Goal: Check status: Check status

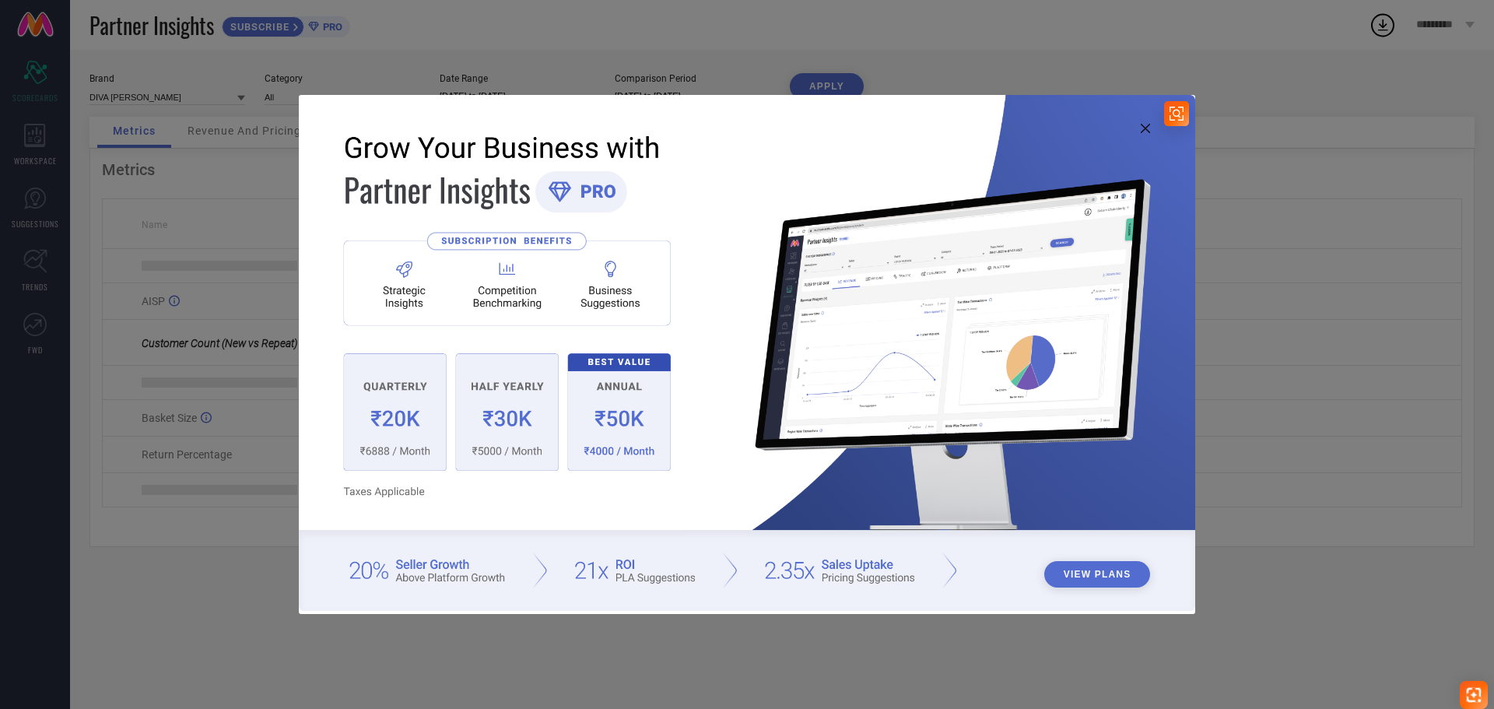
click at [1149, 128] on icon at bounding box center [1145, 128] width 9 height 9
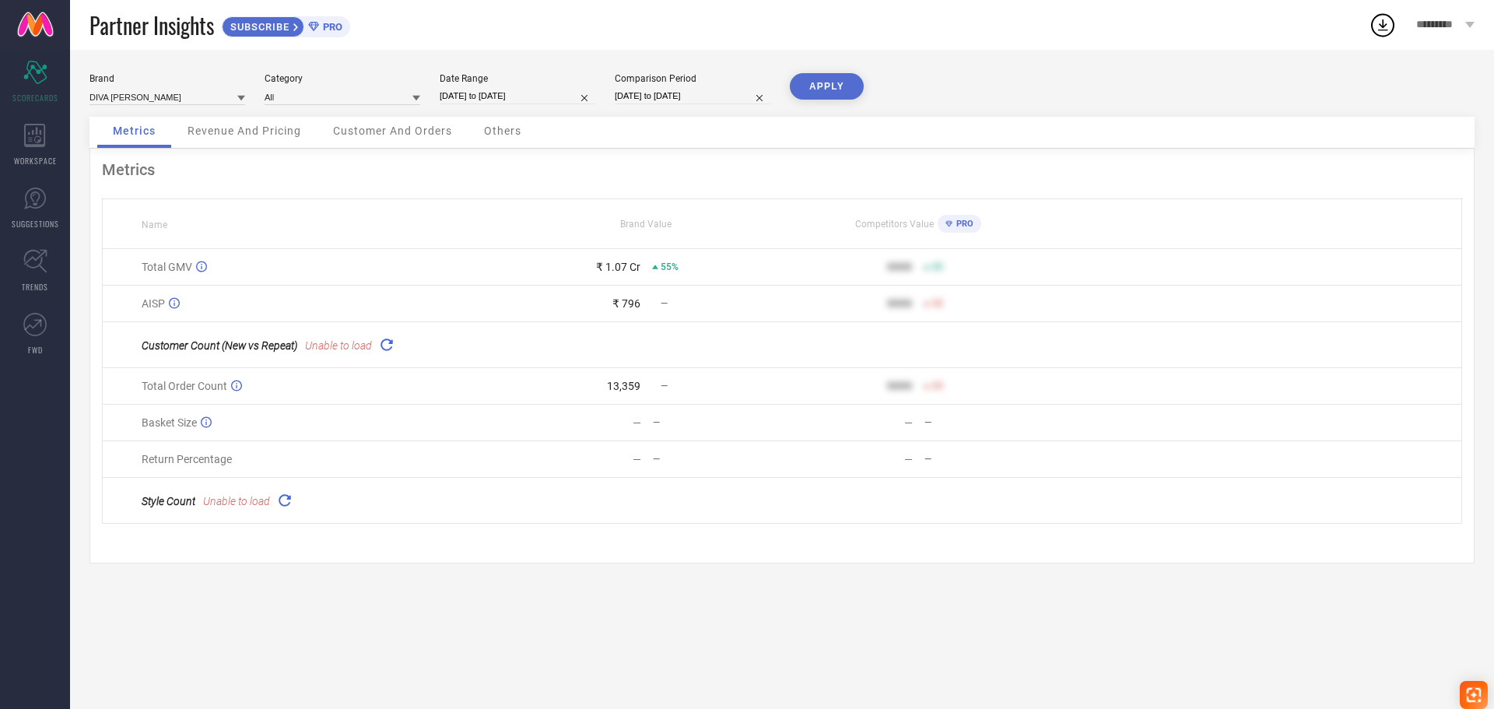
select select "8"
select select "2025"
select select "9"
select select "2025"
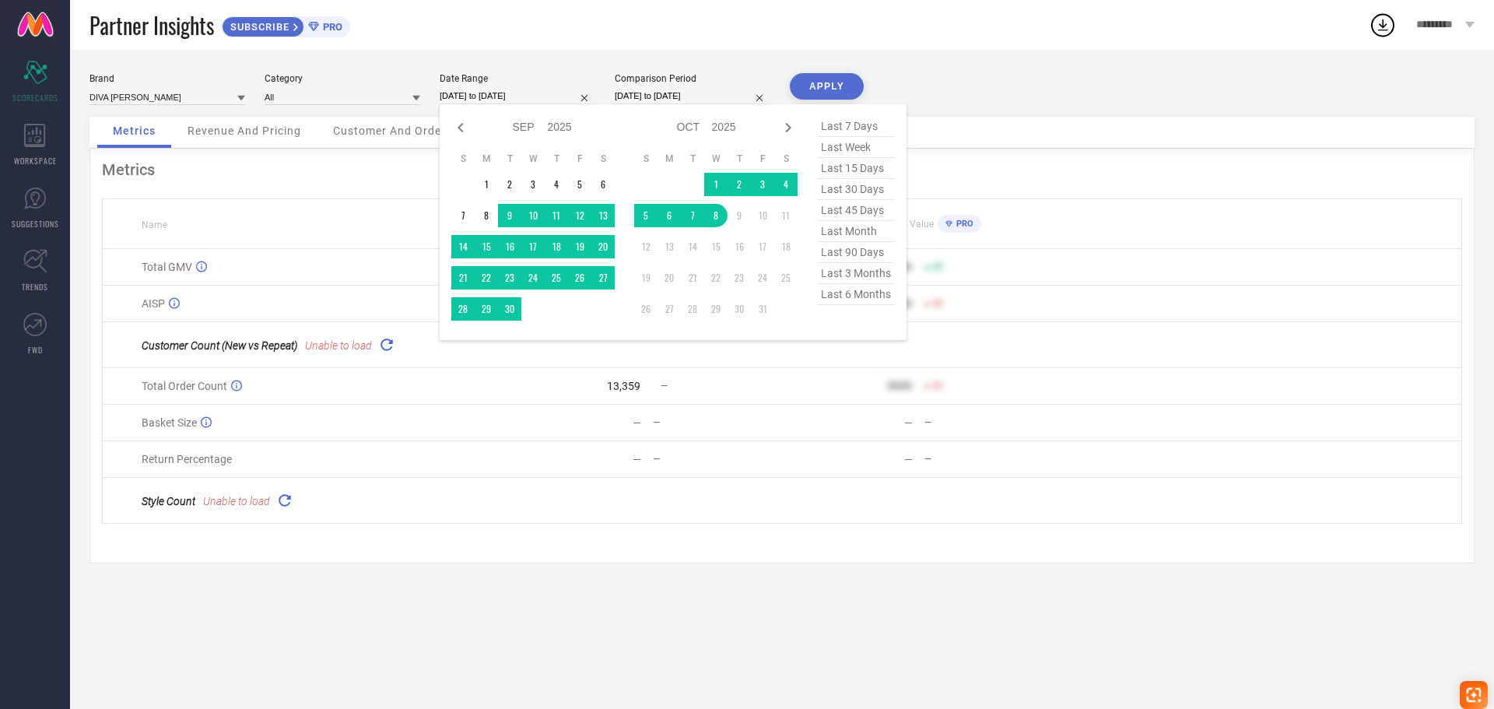
click at [473, 96] on input "08-09-2025 to 08-10-2025" at bounding box center [518, 96] width 156 height 16
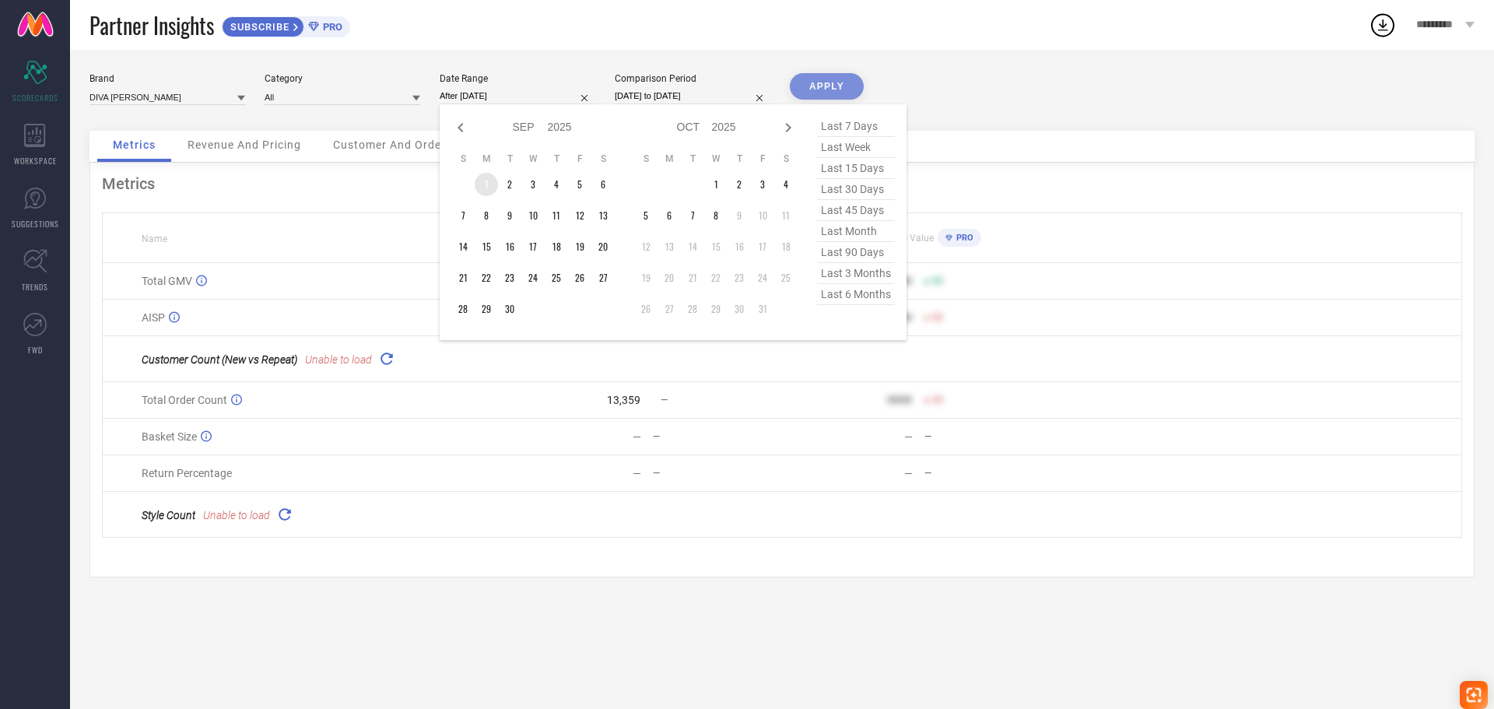
click at [482, 179] on td "1" at bounding box center [486, 184] width 23 height 23
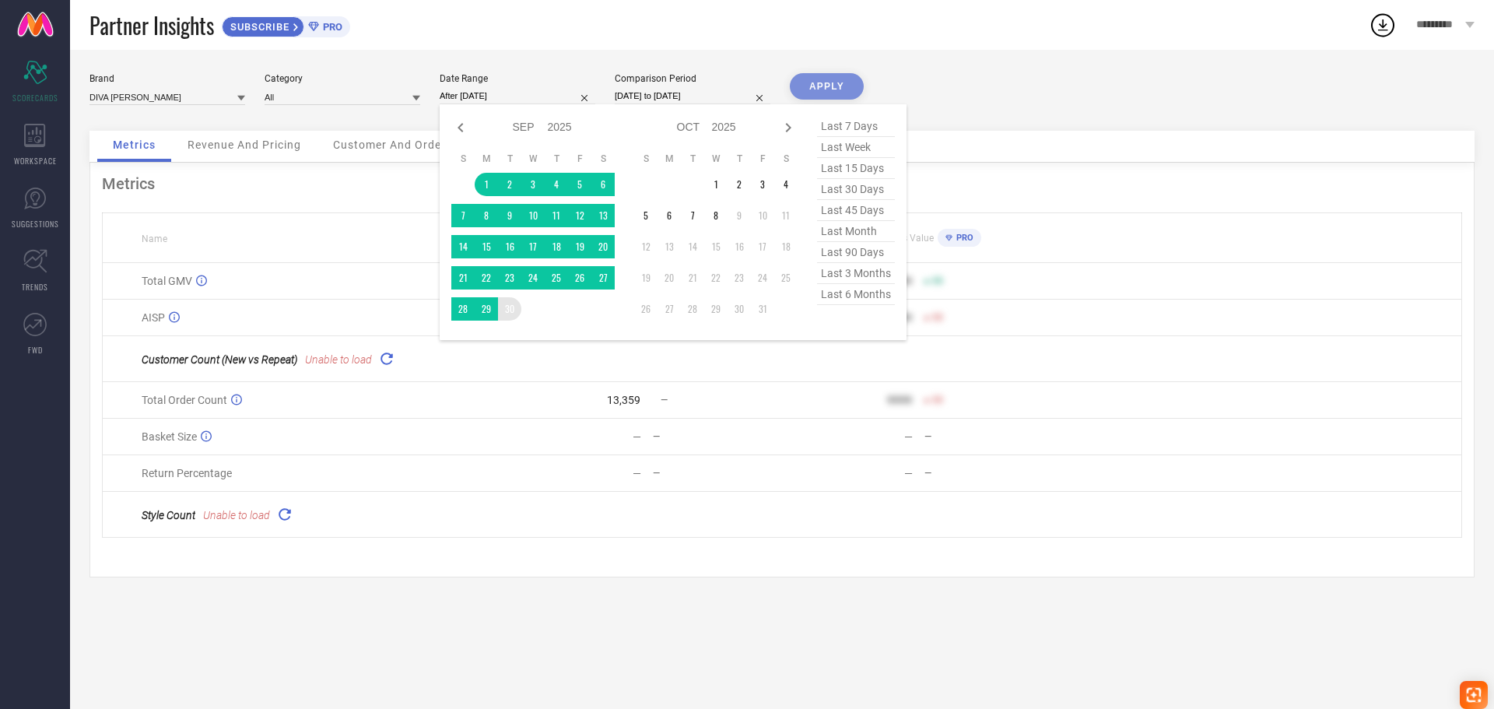
type input "01-09-2025 to 30-09-2025"
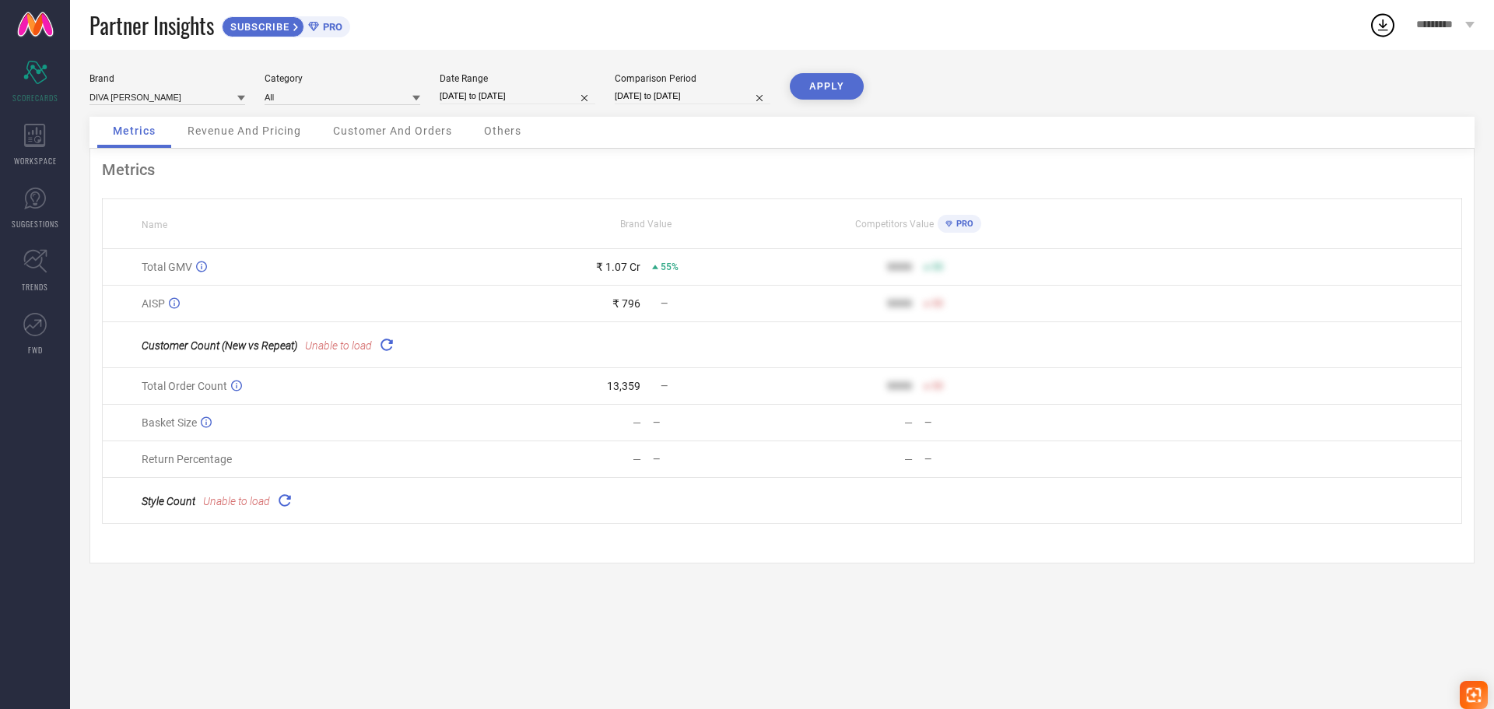
click at [812, 83] on button "APPLY" at bounding box center [827, 86] width 74 height 26
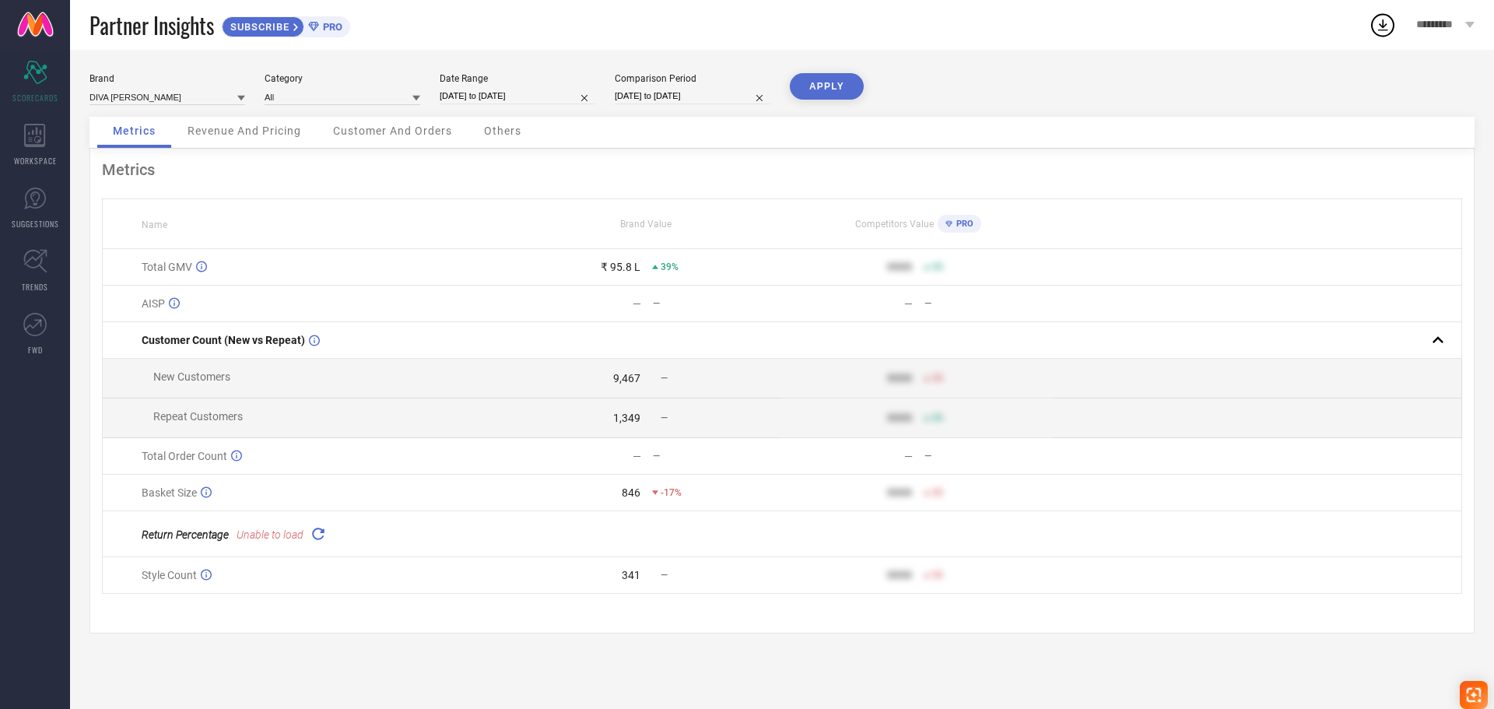
select select "8"
select select "2025"
select select "9"
select select "2025"
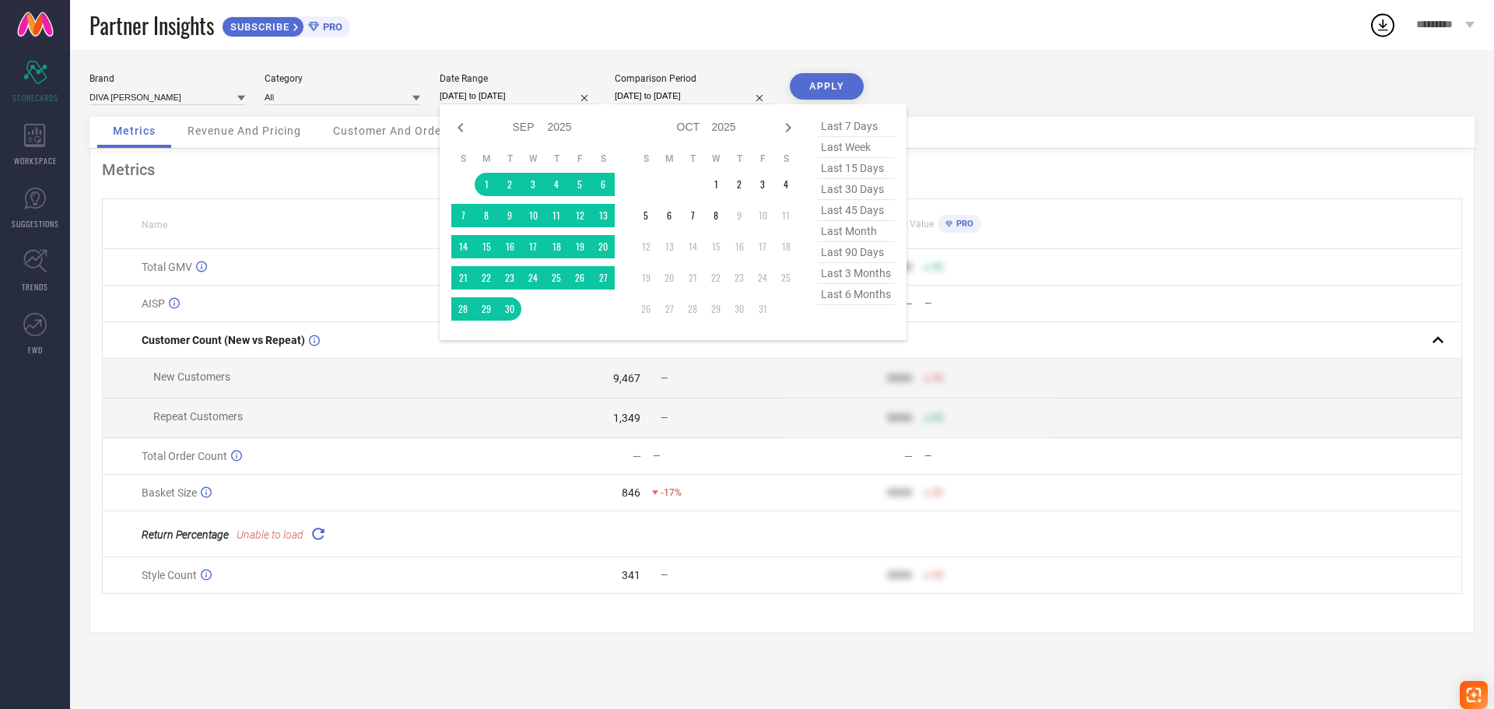
click at [485, 97] on input "01-09-2025 to 30-09-2025" at bounding box center [518, 96] width 156 height 16
drag, startPoint x: 510, startPoint y: 216, endPoint x: 542, endPoint y: 216, distance: 32.7
click at [510, 216] on td "9" at bounding box center [509, 215] width 23 height 23
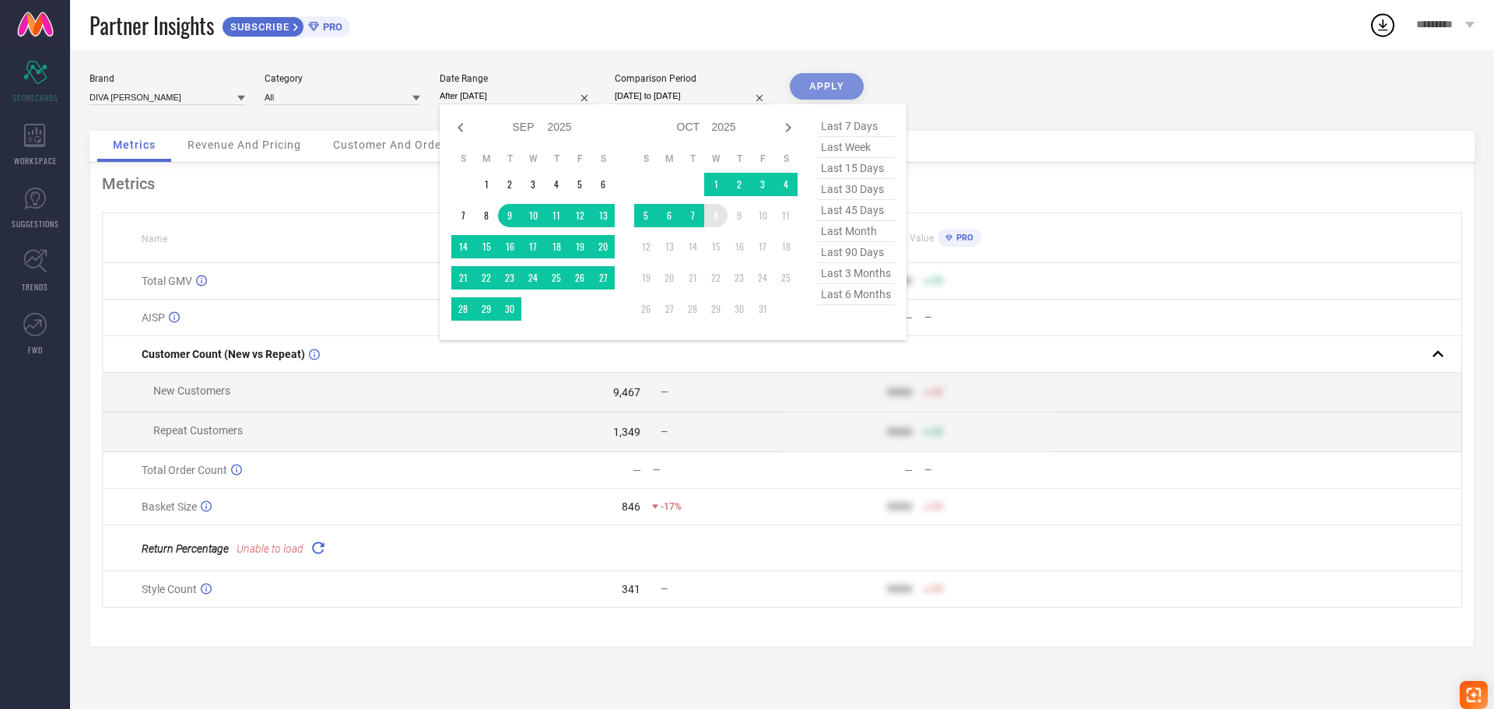
type input "09-09-2025 to 08-10-2025"
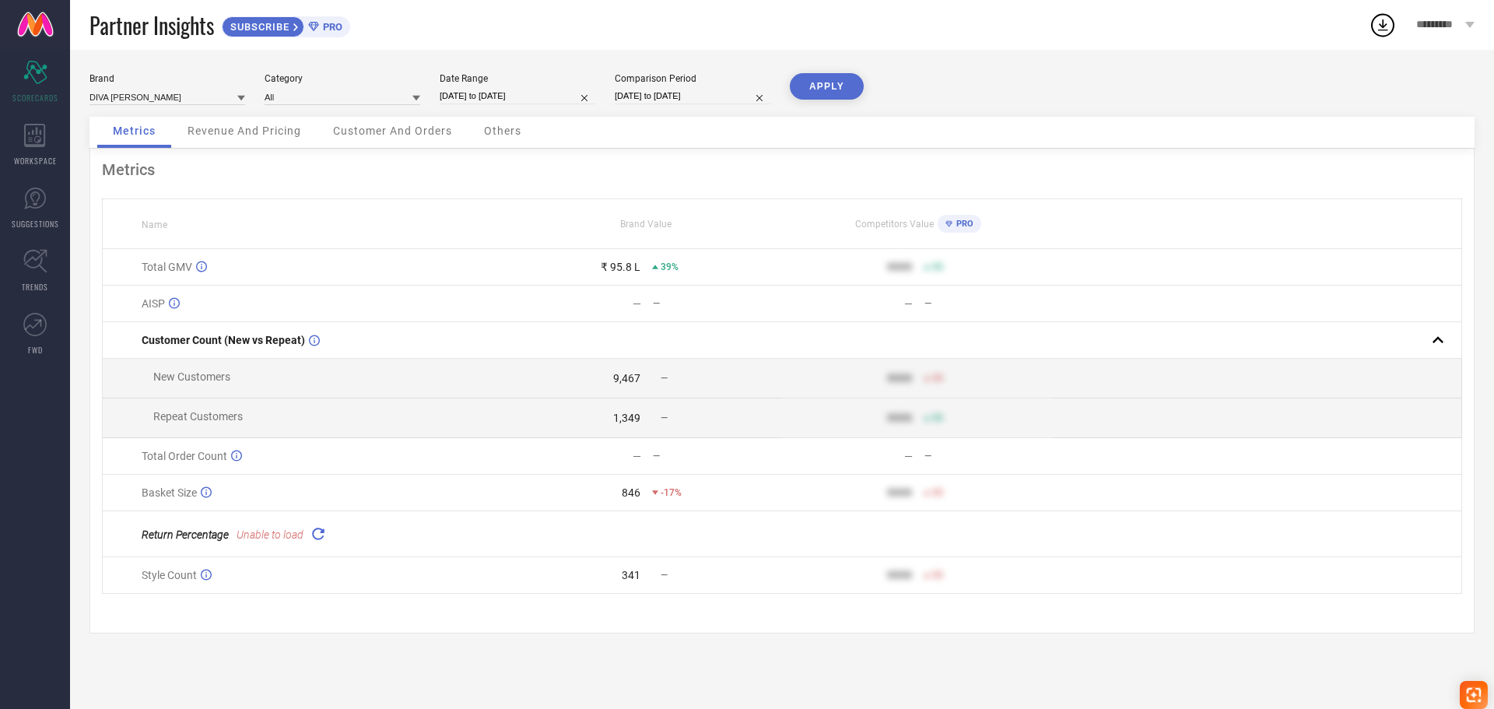
click at [811, 86] on button "APPLY" at bounding box center [827, 86] width 74 height 26
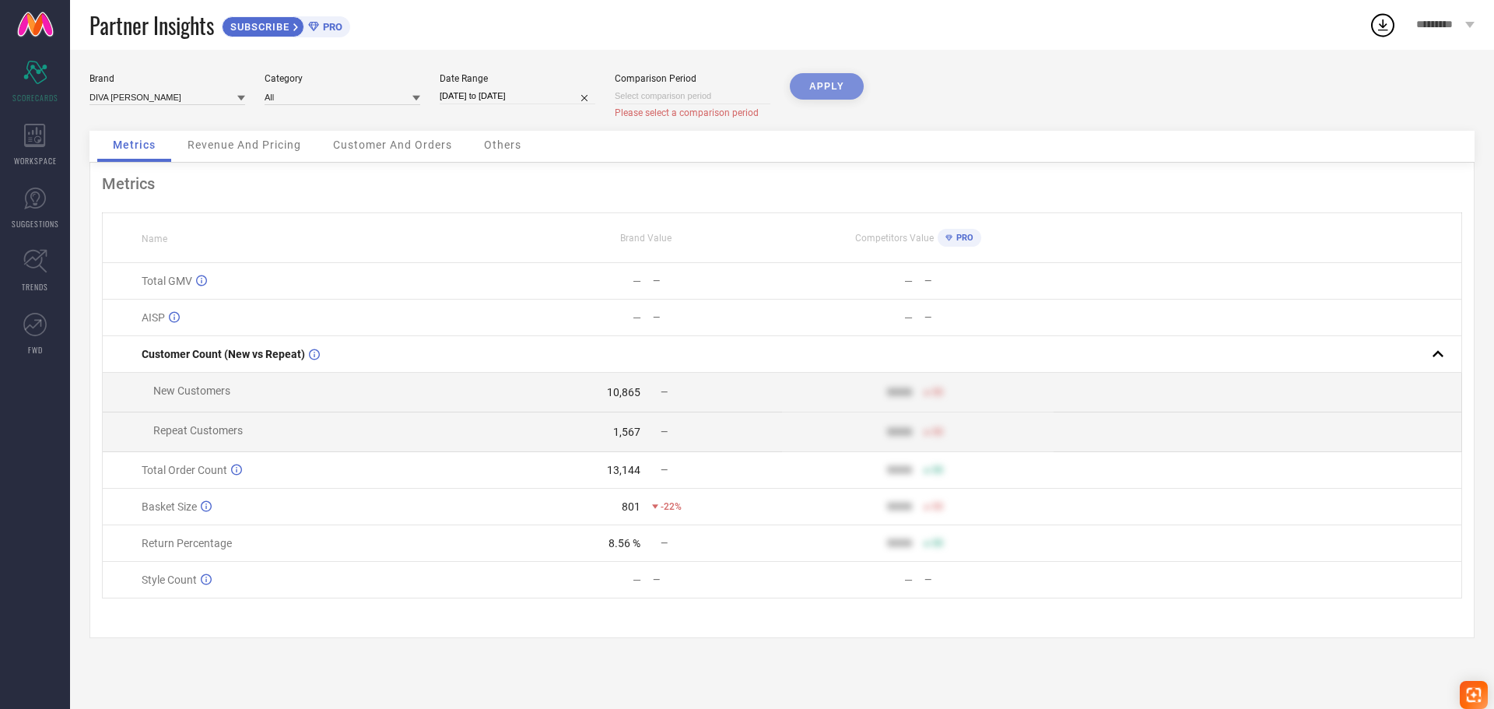
click at [267, 147] on span "Revenue And Pricing" at bounding box center [244, 144] width 114 height 12
